Goal: Transaction & Acquisition: Purchase product/service

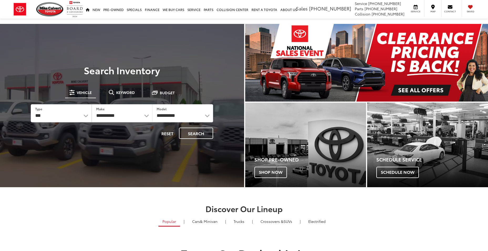
click at [132, 94] on span "Keyword" at bounding box center [125, 93] width 19 height 4
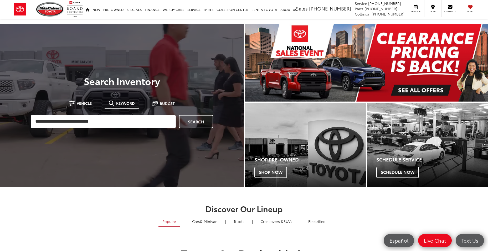
click at [112, 128] on input "search" at bounding box center [103, 121] width 145 height 13
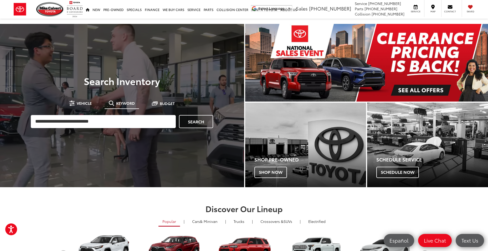
click at [194, 28] on div at bounding box center [122, 149] width 244 height 251
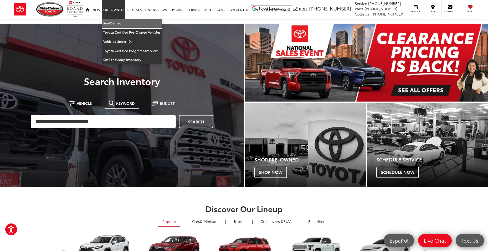
click at [111, 21] on link "Pre-Owned" at bounding box center [132, 23] width 60 height 9
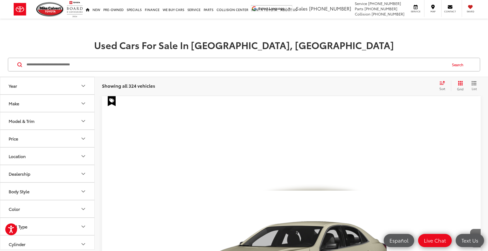
click at [57, 134] on button "Price" at bounding box center [47, 138] width 95 height 17
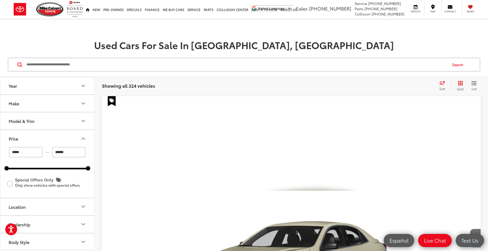
drag, startPoint x: 68, startPoint y: 153, endPoint x: 53, endPoint y: 152, distance: 15.0
click at [53, 152] on input "******" at bounding box center [68, 152] width 33 height 10
type input "******"
drag, startPoint x: 32, startPoint y: 154, endPoint x: 10, endPoint y: 152, distance: 22.2
click at [10, 152] on input "*****" at bounding box center [25, 152] width 33 height 10
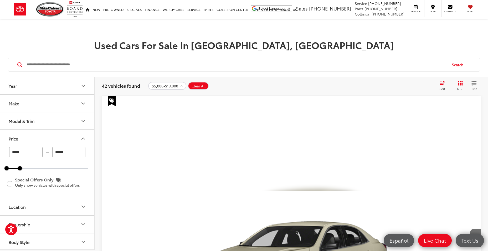
click at [19, 153] on input "*****" at bounding box center [25, 152] width 33 height 10
click at [24, 152] on input "*****" at bounding box center [25, 152] width 33 height 10
type input "*"
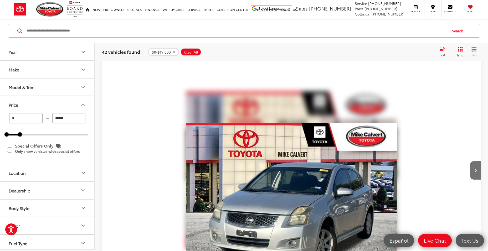
scroll to position [2109, 0]
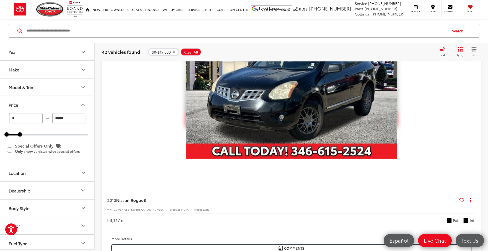
scroll to position [732, 0]
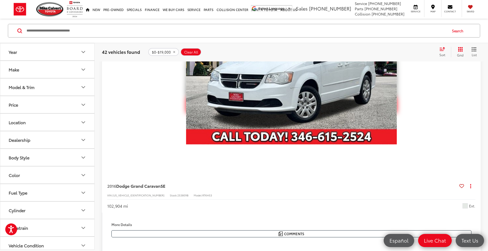
scroll to position [1836, 0]
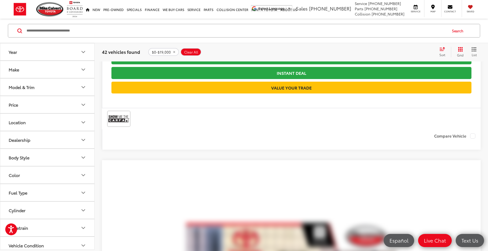
scroll to position [2019, 0]
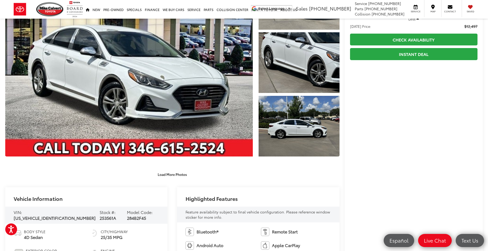
scroll to position [53, 0]
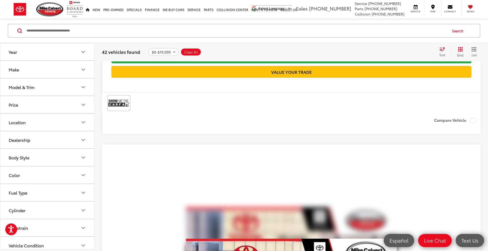
scroll to position [2175, 0]
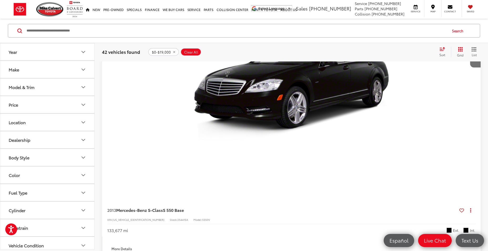
scroll to position [212, 0]
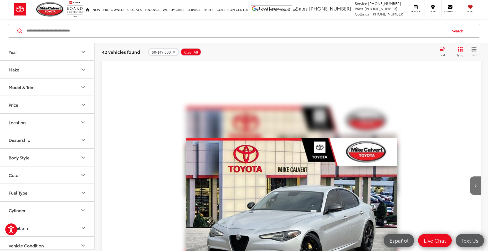
scroll to position [895, 0]
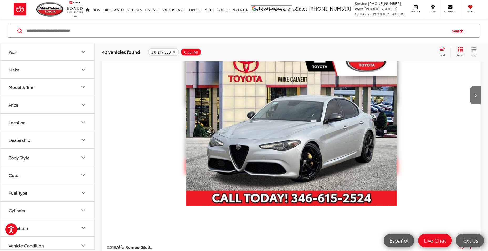
scroll to position [0, 750]
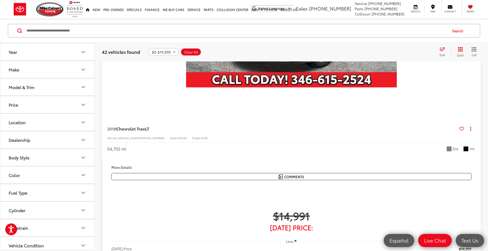
scroll to position [2016, 0]
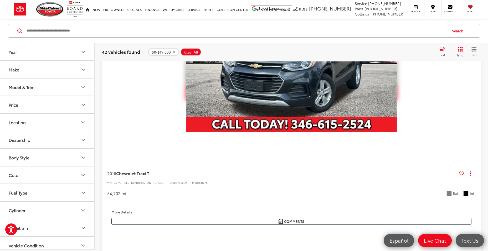
scroll to position [0, 750]
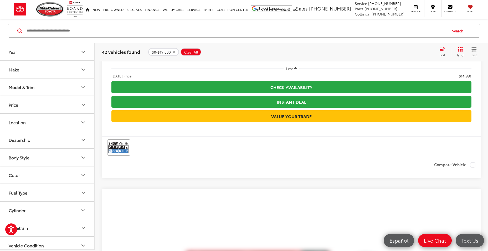
scroll to position [2058, 0]
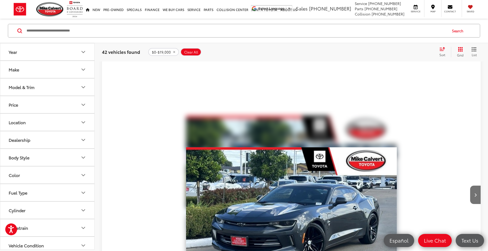
scroll to position [34, 0]
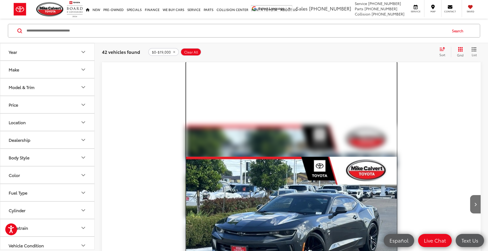
click at [239, 157] on img "2018 Chevrolet Camaro 1LT 0" at bounding box center [291, 236] width 211 height 158
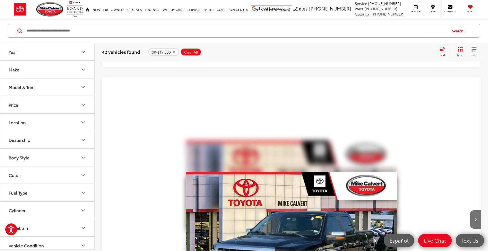
scroll to position [1107, 0]
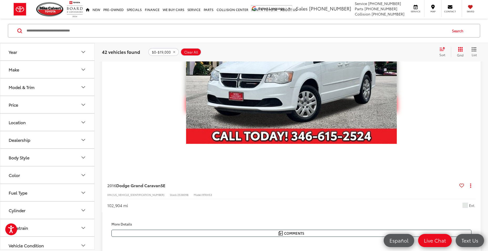
scroll to position [1845, 0]
